Goal: Task Accomplishment & Management: Manage account settings

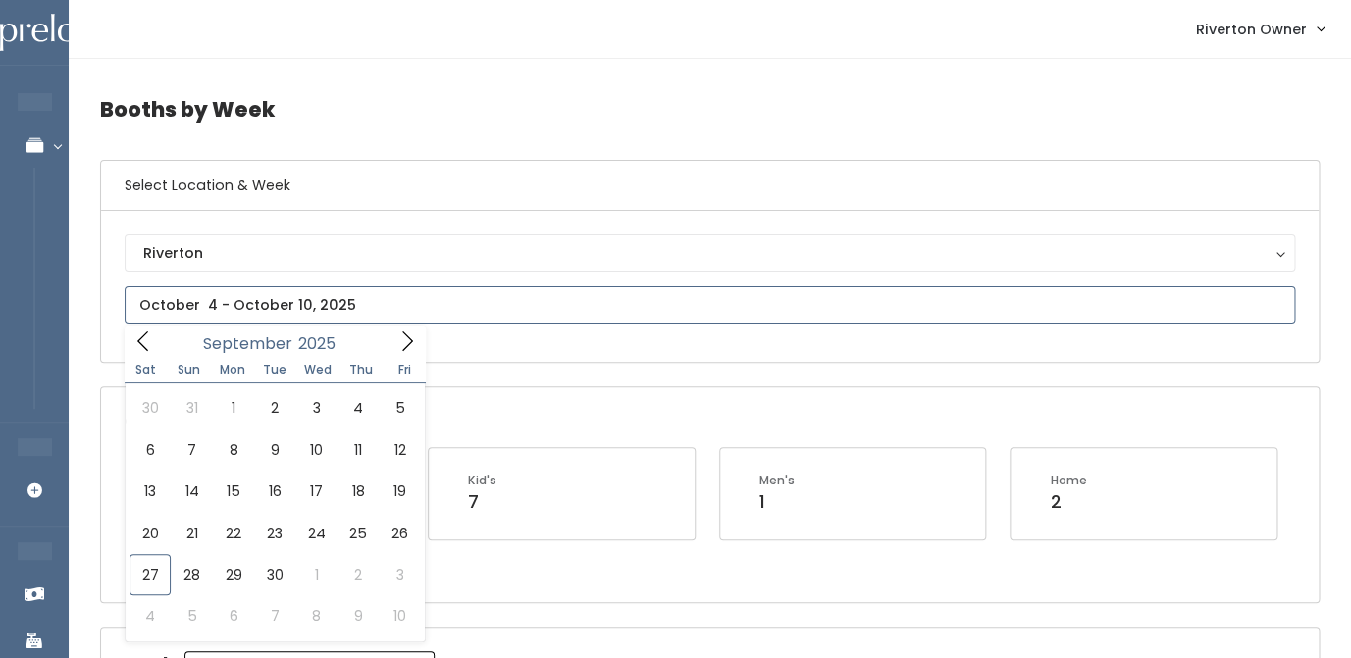
click at [237, 314] on input "text" at bounding box center [710, 304] width 1170 height 37
click at [403, 344] on icon at bounding box center [407, 342] width 22 height 22
click at [152, 341] on icon at bounding box center [143, 342] width 22 height 22
click at [417, 337] on icon at bounding box center [407, 342] width 22 height 22
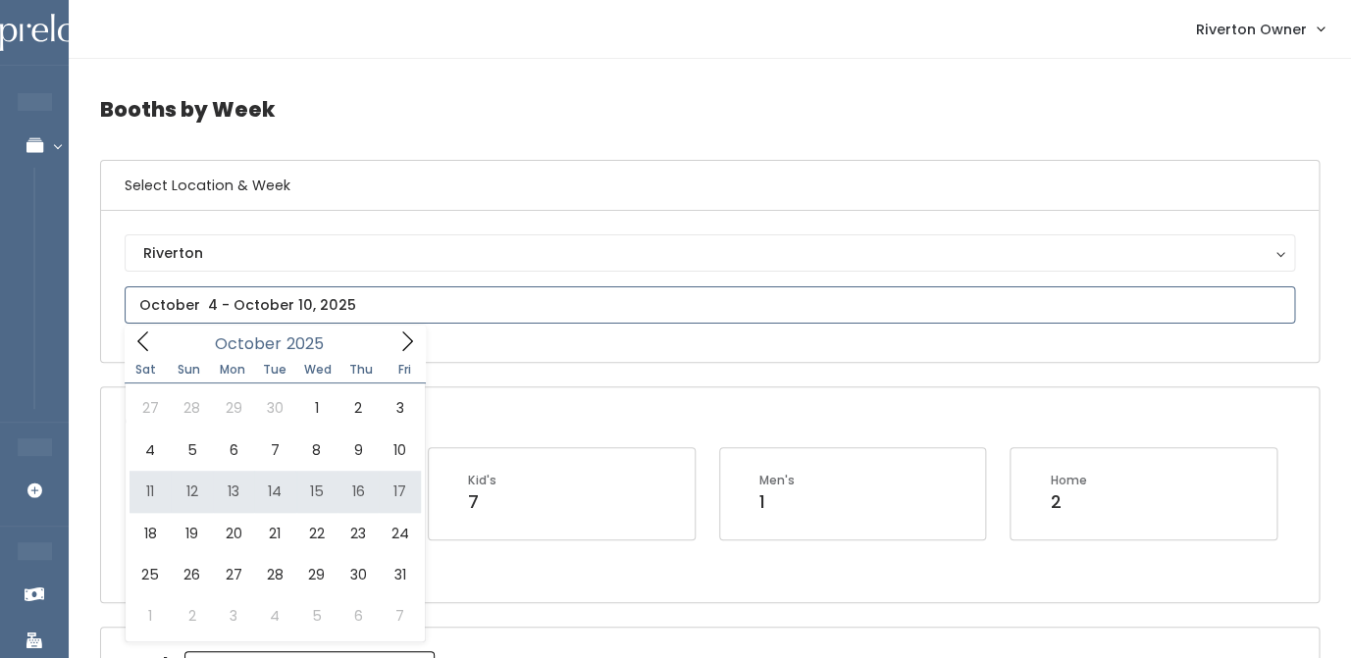
type input "[DATE] to [DATE]"
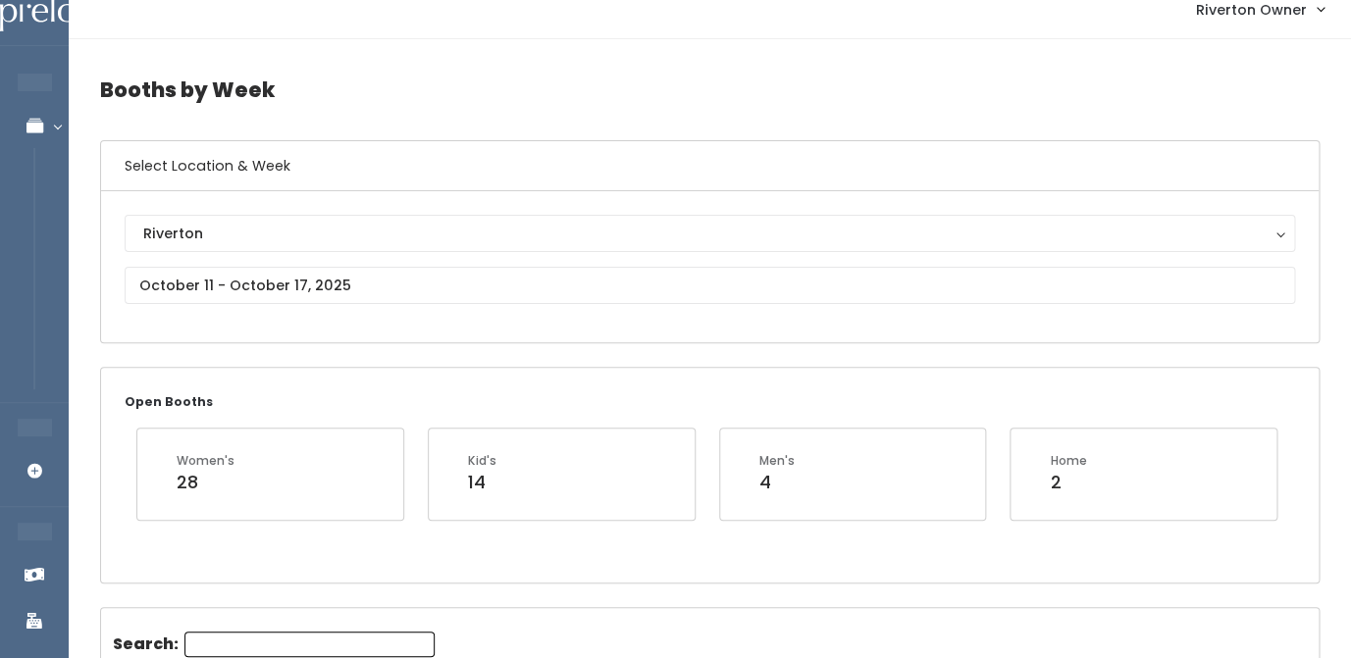
scroll to position [17, 0]
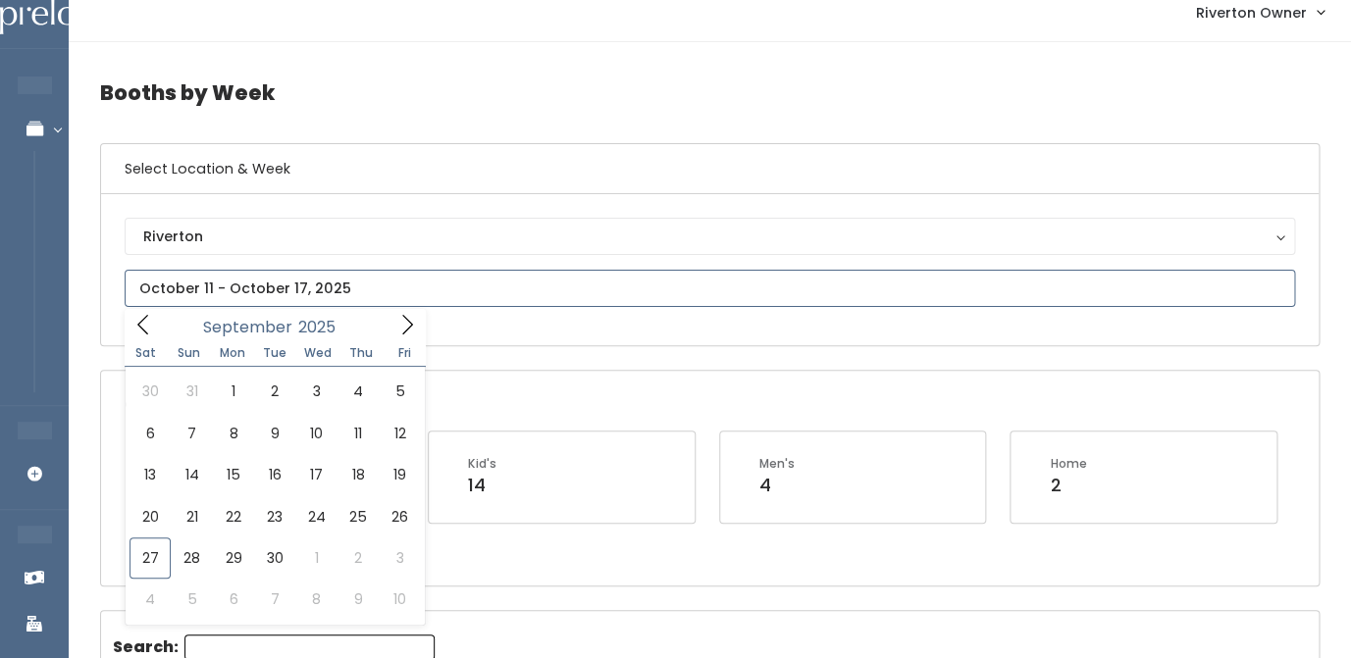
click at [387, 286] on input "text" at bounding box center [710, 288] width 1170 height 37
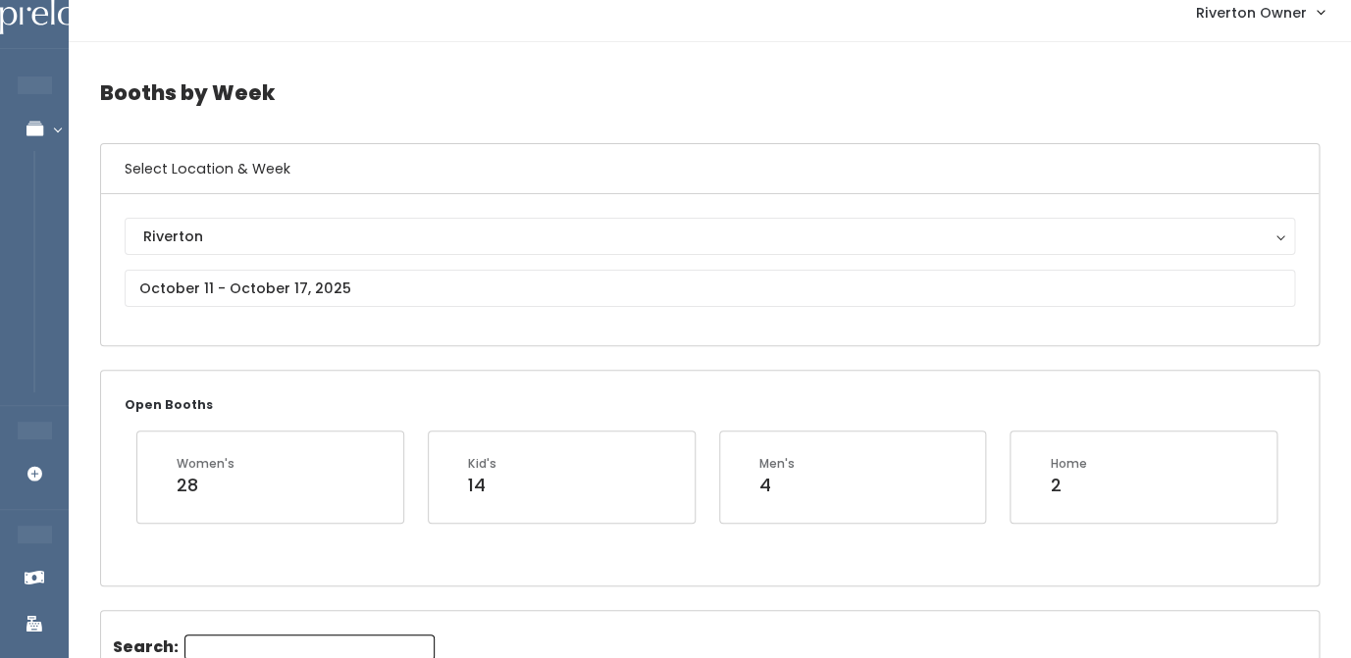
click at [487, 418] on div "Open Booths Women's 28 Kid's 14 Men's 4 Home 2" at bounding box center [709, 478] width 1217 height 214
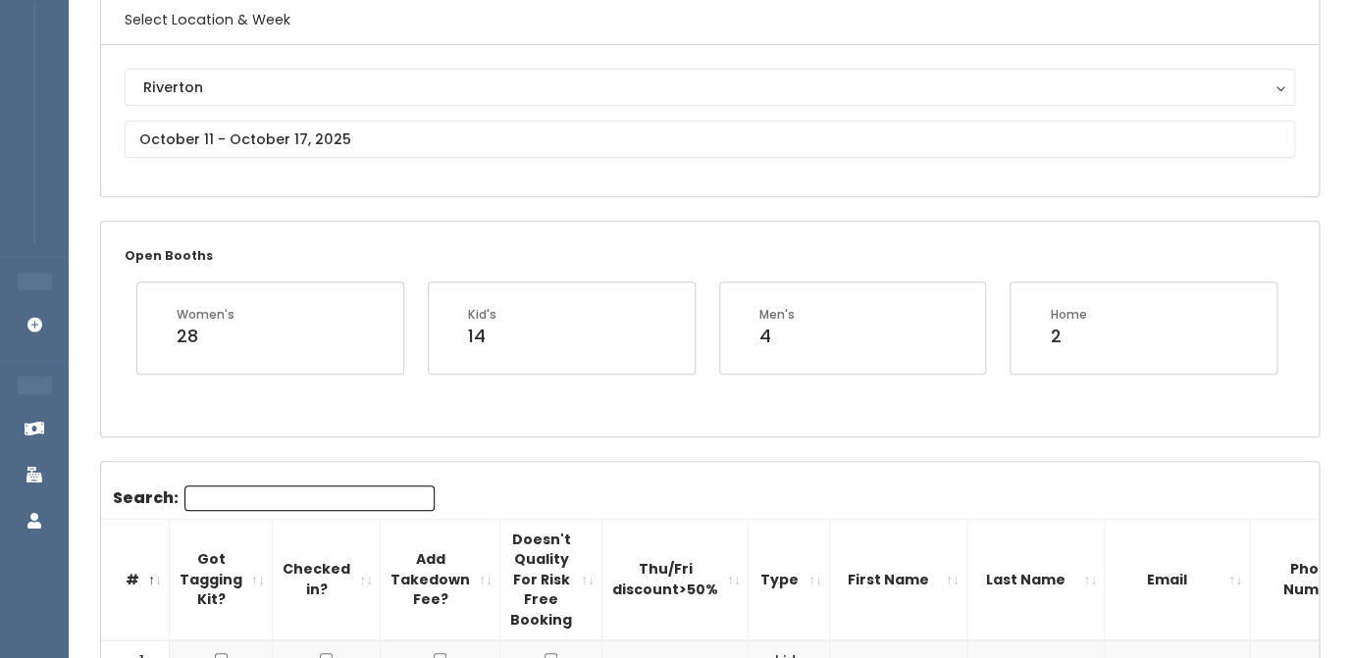
scroll to position [0, 0]
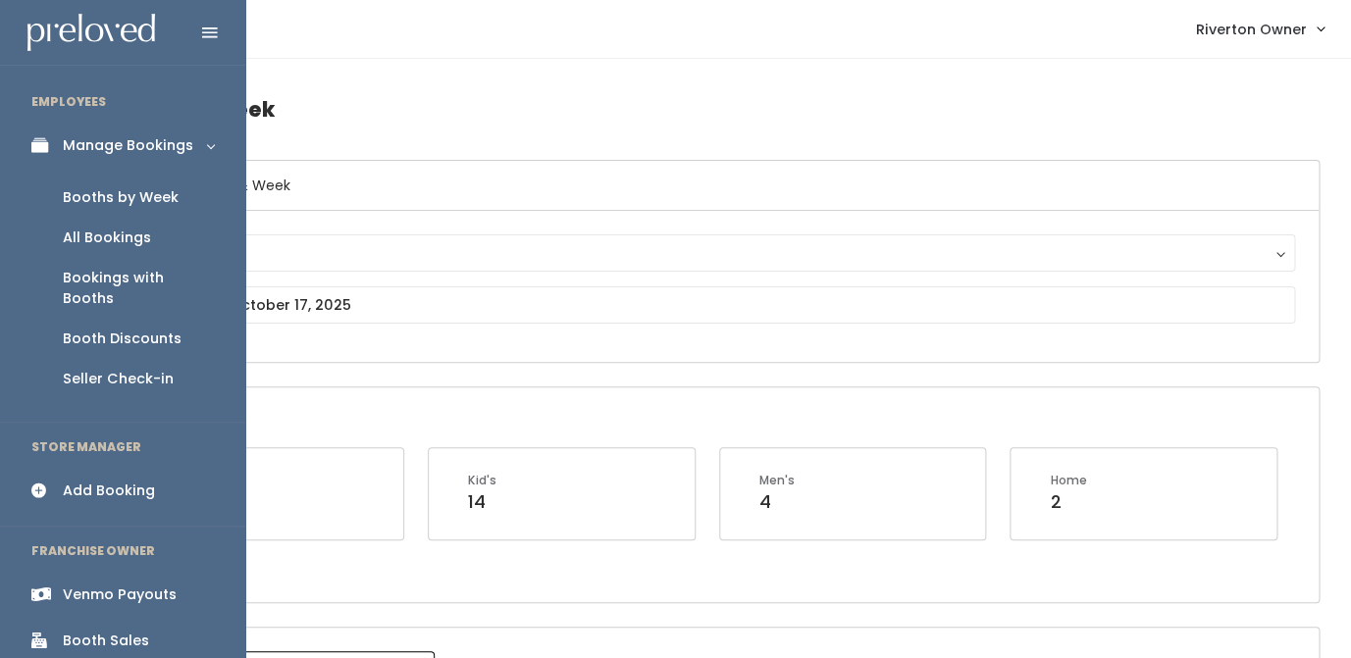
click at [96, 631] on div "Booth Sales" at bounding box center [106, 641] width 86 height 21
